Goal: Information Seeking & Learning: Learn about a topic

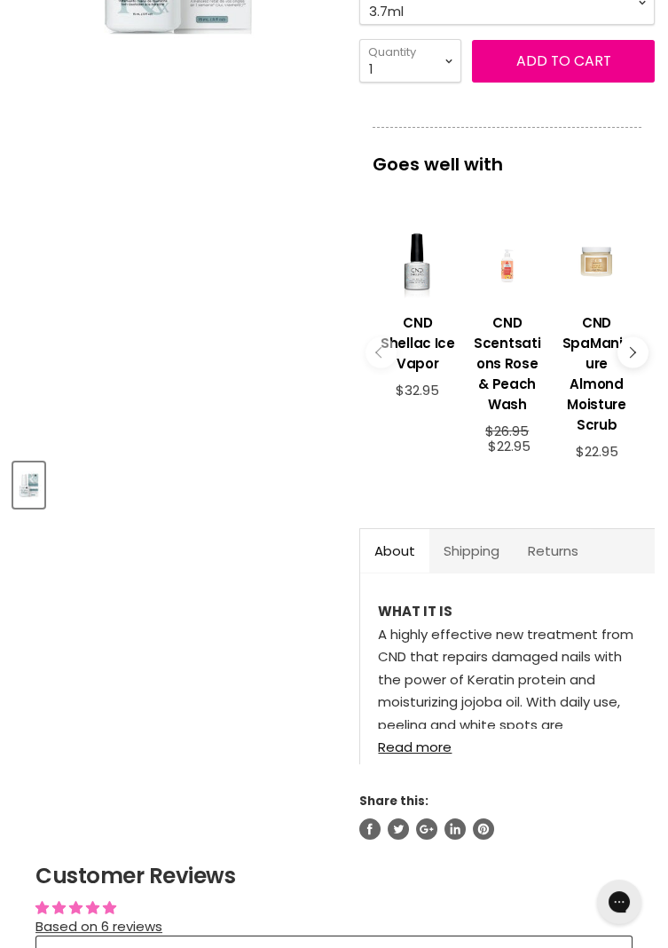
scroll to position [433, 0]
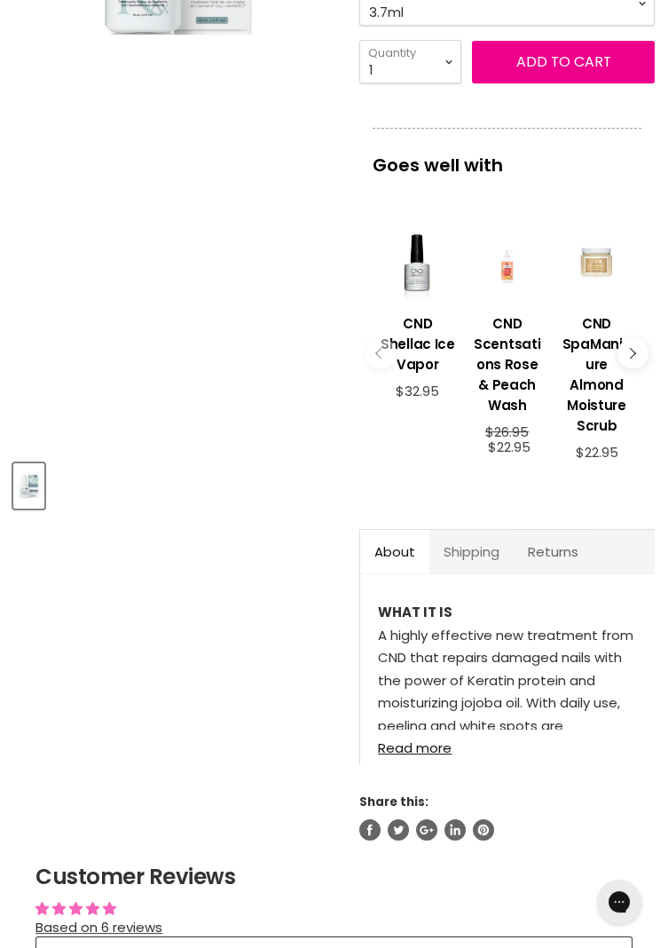
click at [486, 552] on link "Shipping" at bounding box center [472, 551] width 84 height 43
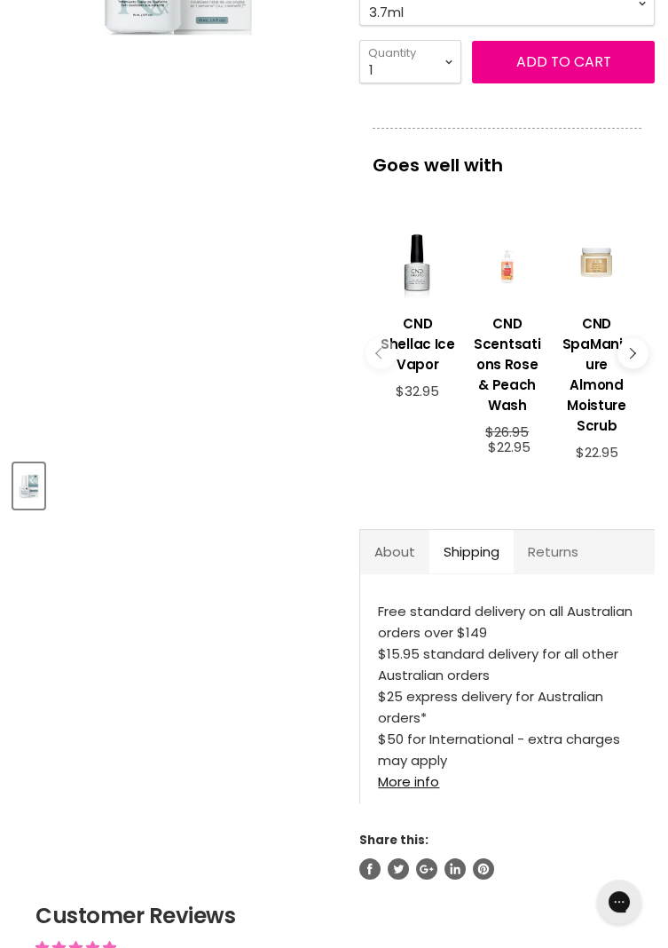
click at [565, 550] on link "Returns" at bounding box center [553, 551] width 79 height 43
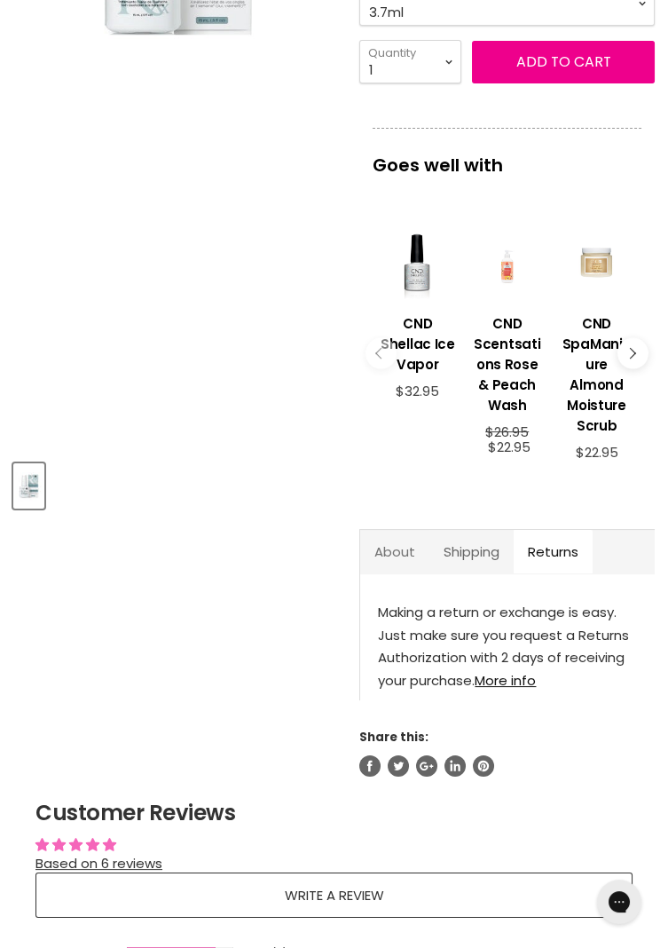
click at [390, 547] on link "About" at bounding box center [394, 551] width 69 height 43
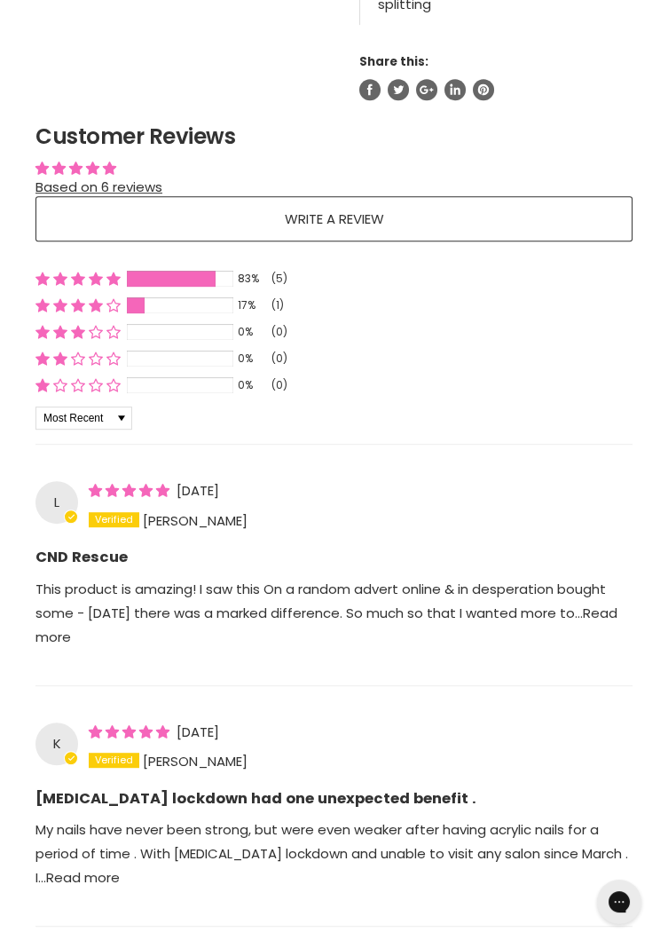
scroll to position [1541, 0]
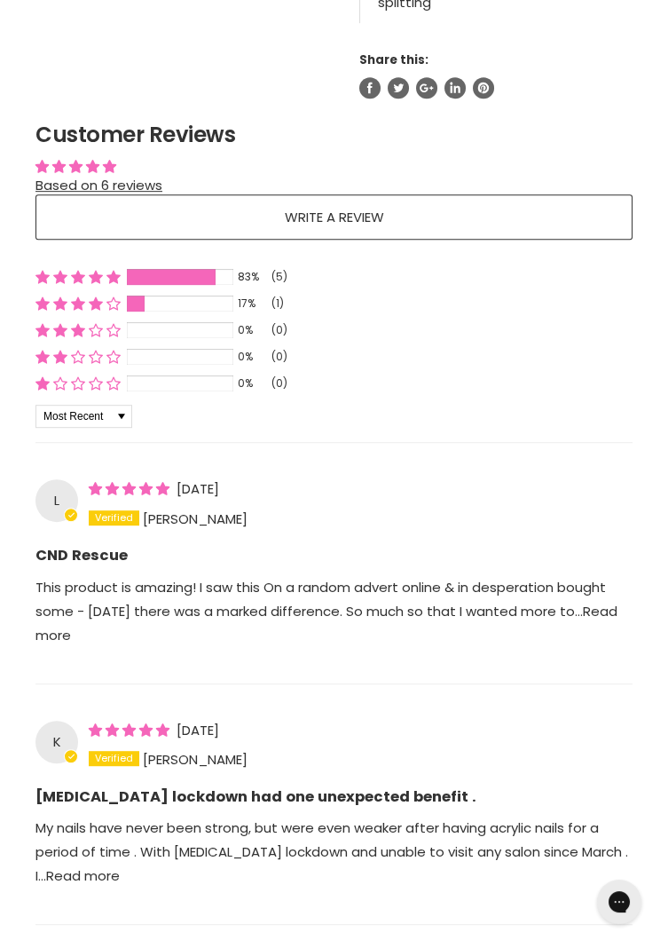
click at [551, 612] on p "This product is amazing! I saw this On a random advert online & in desperation …" at bounding box center [334, 622] width 597 height 94
click at [89, 636] on link "Read more" at bounding box center [327, 623] width 582 height 43
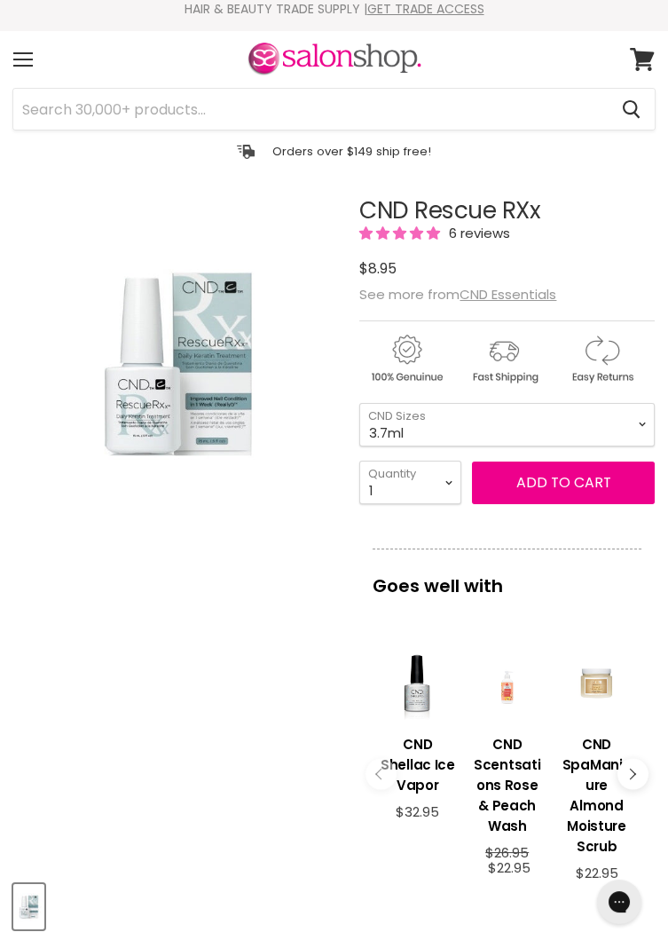
scroll to position [0, 0]
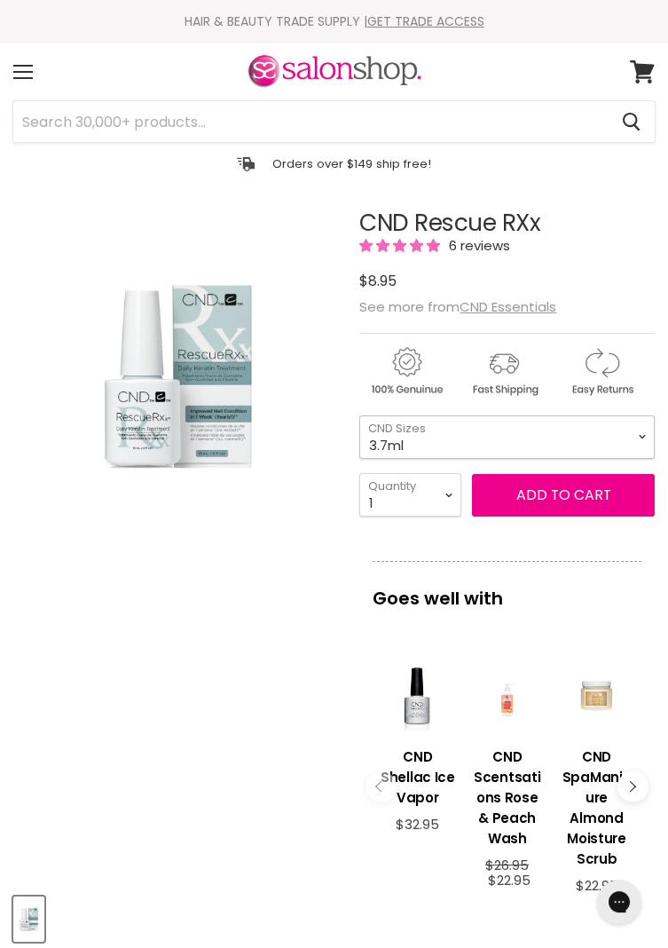
click at [642, 433] on select "3.7ml 15ml" at bounding box center [507, 436] width 296 height 43
click at [359, 416] on select "3.7ml 15ml" at bounding box center [507, 436] width 296 height 43
click at [644, 441] on select "3.7ml 15ml" at bounding box center [507, 436] width 296 height 43
select select "3.7ml"
click at [359, 416] on select "3.7ml 15ml" at bounding box center [507, 436] width 296 height 43
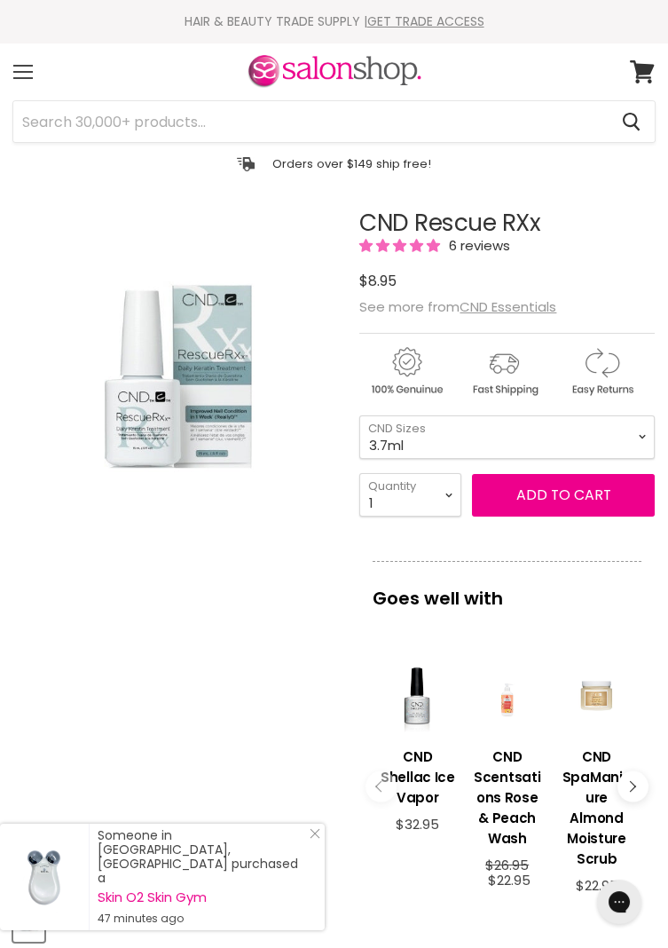
click at [24, 71] on span at bounding box center [23, 72] width 20 height 2
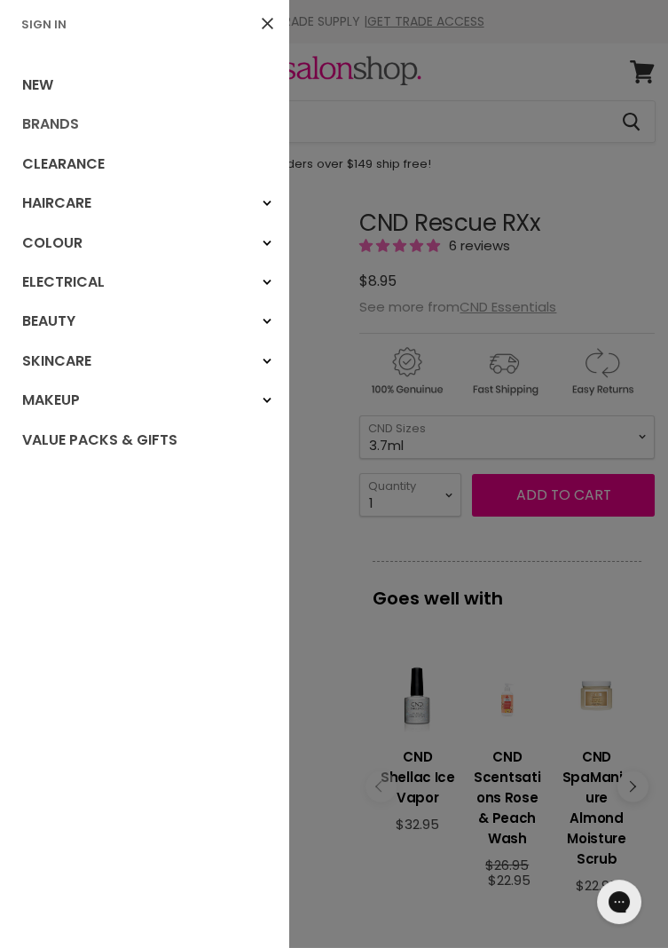
click at [33, 126] on link "Brands" at bounding box center [144, 124] width 288 height 39
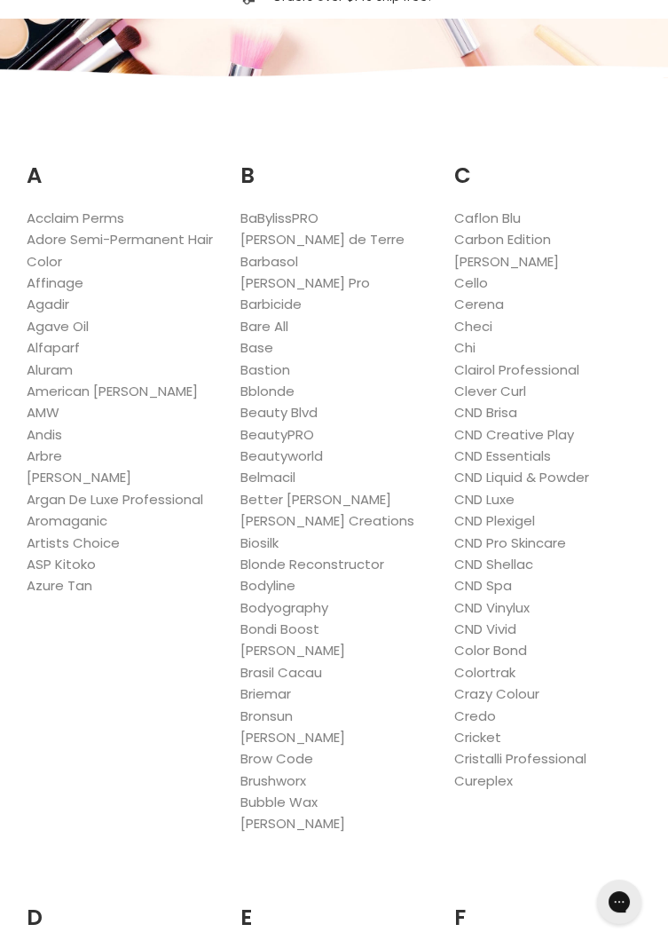
scroll to position [177, 0]
